Goal: Task Accomplishment & Management: Complete application form

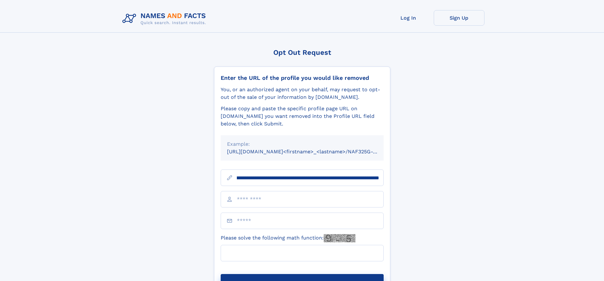
scroll to position [0, 74]
type input "**********"
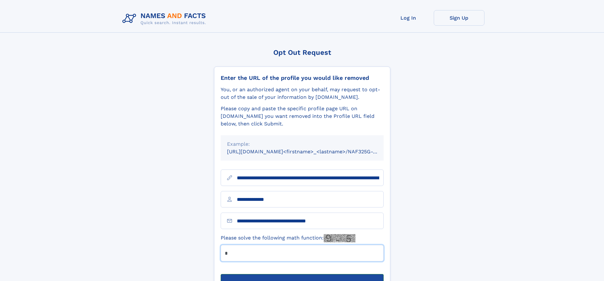
type input "*"
click at [302, 274] on button "Submit Opt Out Request" at bounding box center [302, 284] width 163 height 20
